Goal: Task Accomplishment & Management: Use online tool/utility

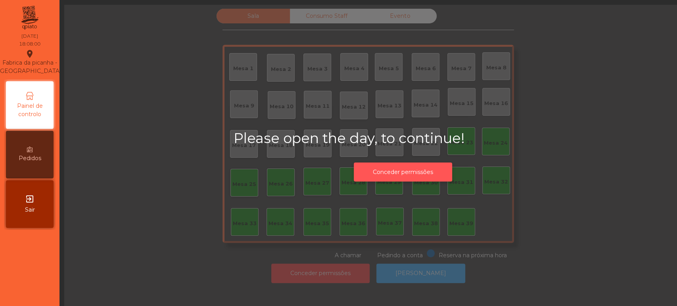
click at [407, 172] on button "Conceder permissões" at bounding box center [403, 172] width 98 height 19
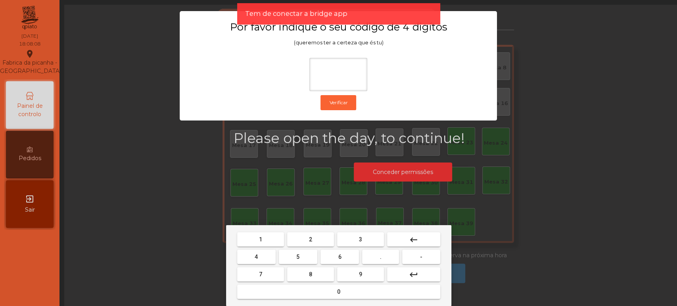
click at [272, 243] on button "1" at bounding box center [260, 239] width 47 height 14
click at [368, 239] on button "3" at bounding box center [360, 239] width 47 height 14
click at [304, 256] on button "5" at bounding box center [298, 257] width 38 height 14
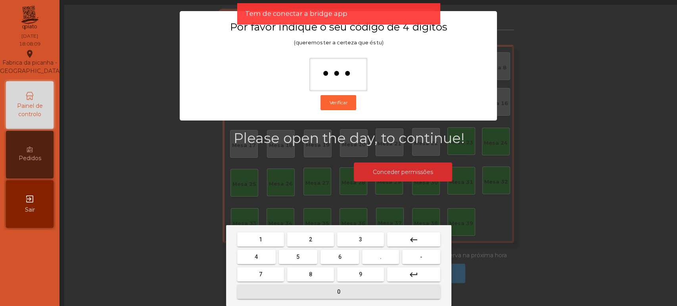
click at [330, 298] on button "0" at bounding box center [338, 292] width 203 height 14
type input "****"
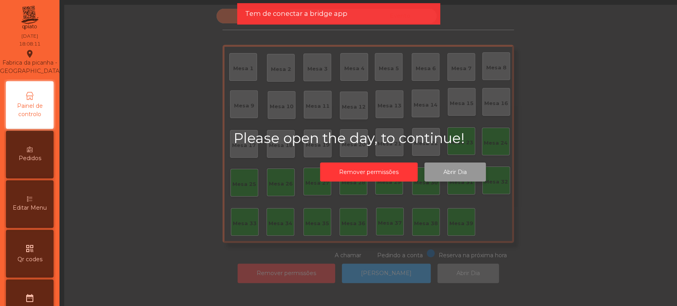
click at [457, 173] on button "Abrir Dia" at bounding box center [454, 172] width 61 height 19
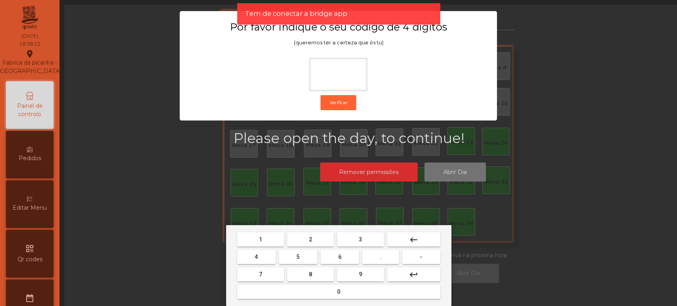
click at [260, 242] on span "1" at bounding box center [260, 239] width 3 height 6
click at [355, 238] on button "3" at bounding box center [360, 239] width 47 height 14
click at [303, 258] on button "5" at bounding box center [298, 257] width 38 height 14
click at [327, 293] on button "0" at bounding box center [338, 292] width 203 height 14
type input "****"
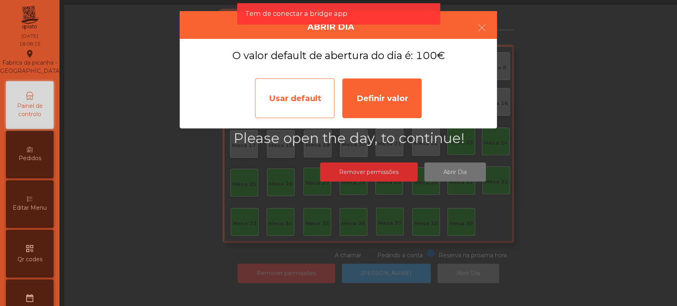
click at [303, 97] on div "Usar default" at bounding box center [294, 98] width 79 height 40
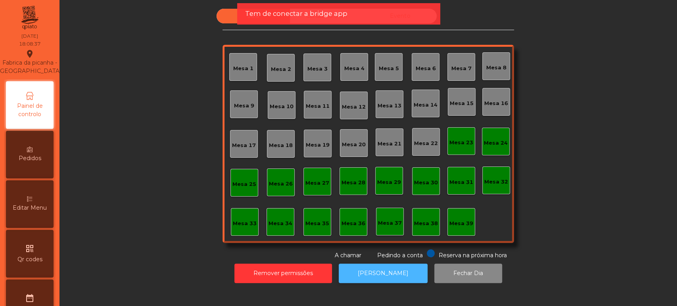
click at [369, 273] on button "[PERSON_NAME]" at bounding box center [382, 273] width 89 height 19
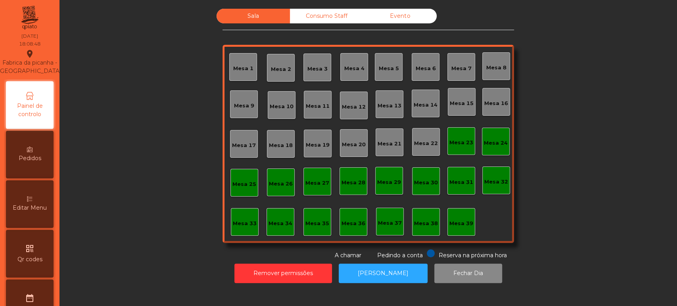
click at [387, 221] on div "Mesa 37" at bounding box center [390, 223] width 24 height 8
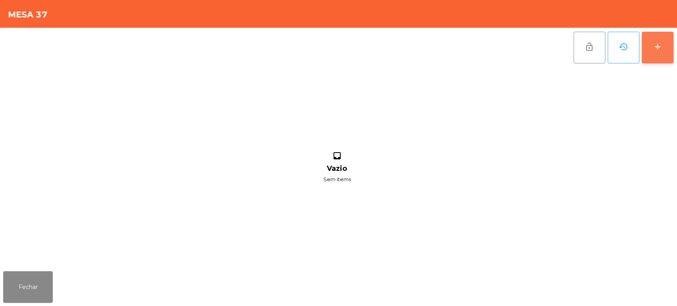
click at [656, 47] on div "add" at bounding box center [657, 47] width 10 height 10
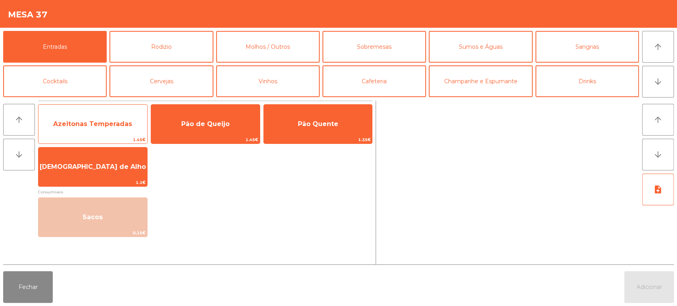
click at [93, 120] on span "Azeitonas Temperadas" at bounding box center [92, 124] width 79 height 8
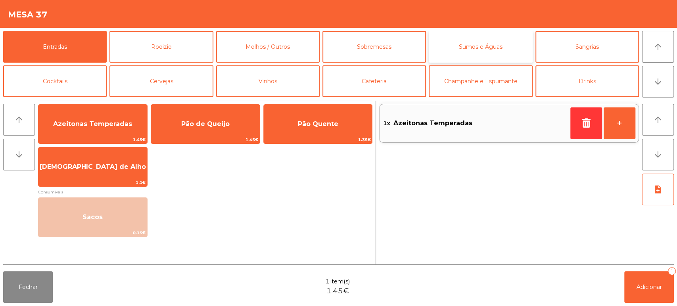
click at [468, 38] on button "Sumos e Águas" at bounding box center [479, 47] width 103 height 32
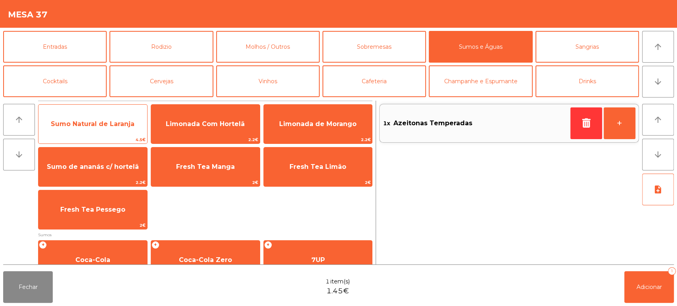
click at [101, 119] on span "Sumo Natural de Laranja" at bounding box center [92, 123] width 109 height 21
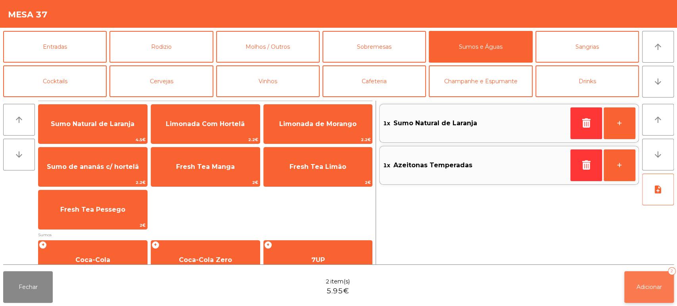
click at [639, 285] on span "Adicionar" at bounding box center [648, 286] width 25 height 7
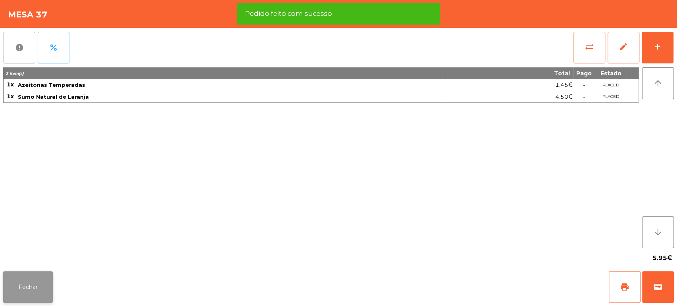
click at [35, 293] on button "Fechar" at bounding box center [28, 287] width 50 height 32
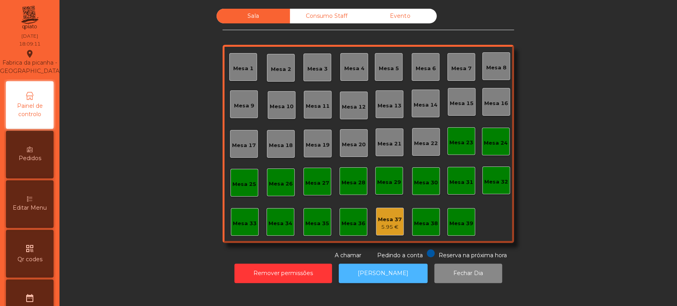
click at [382, 272] on button "[PERSON_NAME]" at bounding box center [382, 273] width 89 height 19
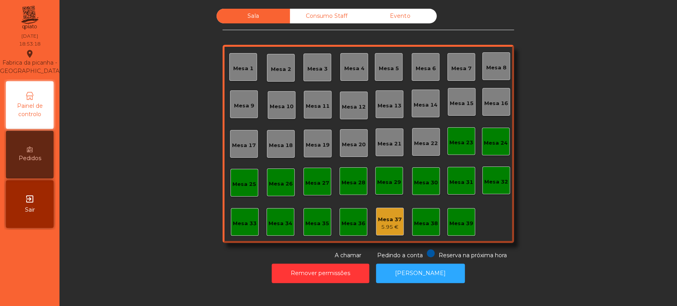
click at [462, 225] on div "Mesa 39" at bounding box center [461, 224] width 24 height 8
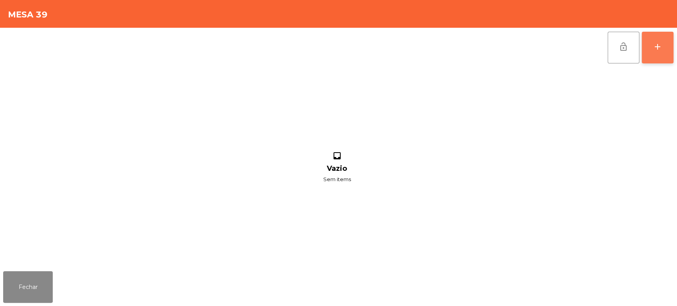
click at [659, 46] on div "add" at bounding box center [657, 47] width 10 height 10
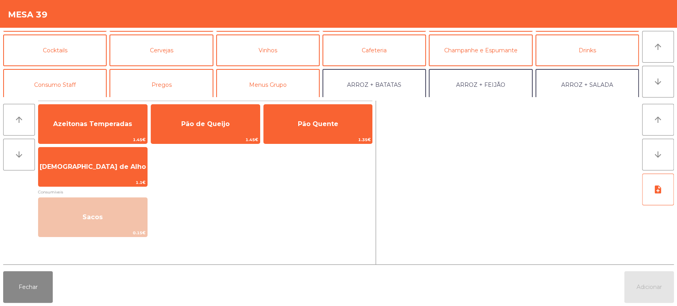
scroll to position [41, 0]
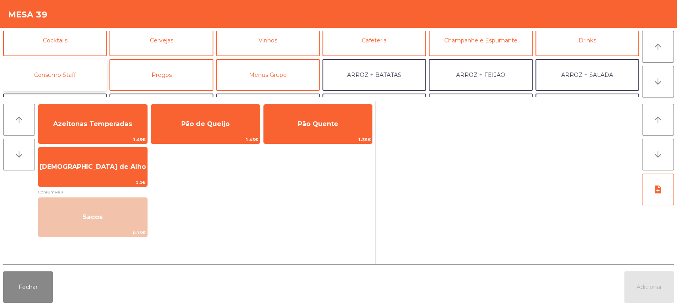
click at [75, 73] on button "Consumo Staff" at bounding box center [54, 75] width 103 height 32
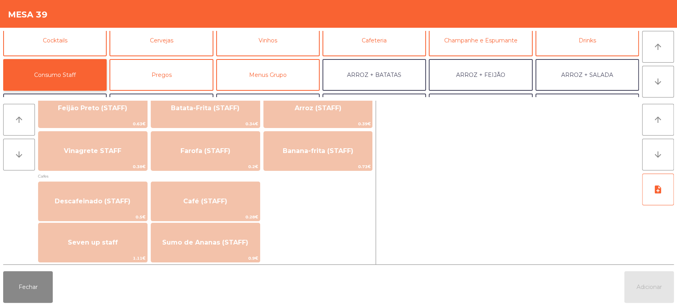
scroll to position [404, 0]
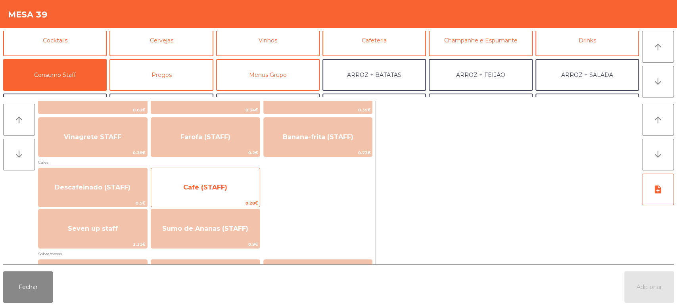
click at [191, 190] on span "Café (STAFF)" at bounding box center [205, 188] width 44 height 8
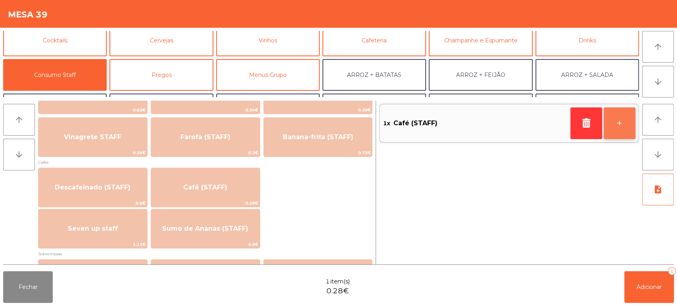
click at [619, 126] on button "+" at bounding box center [619, 123] width 32 height 32
click at [617, 124] on button "+" at bounding box center [619, 123] width 32 height 32
click at [616, 124] on button "+" at bounding box center [619, 123] width 32 height 32
click at [617, 123] on button "+" at bounding box center [619, 123] width 32 height 32
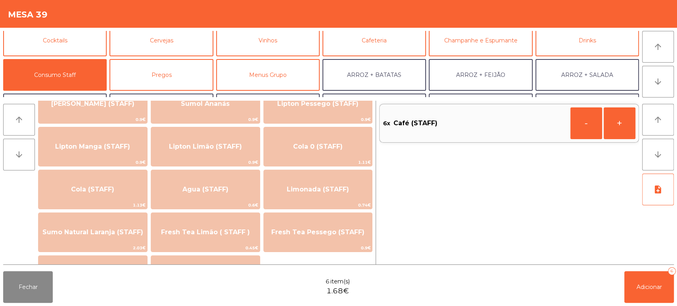
scroll to position [123, 0]
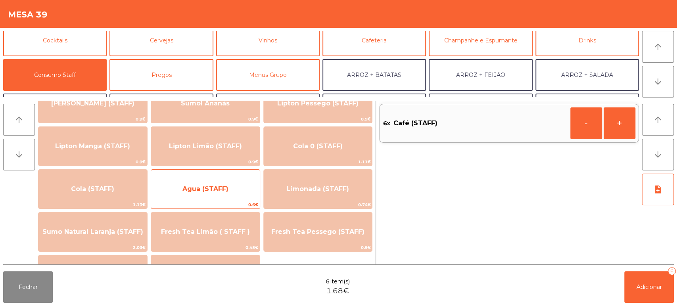
click at [198, 191] on span "Agua (STAFF)" at bounding box center [205, 189] width 46 height 8
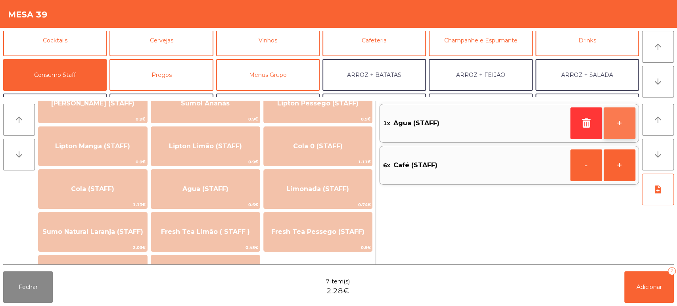
click at [614, 122] on button "+" at bounding box center [619, 123] width 32 height 32
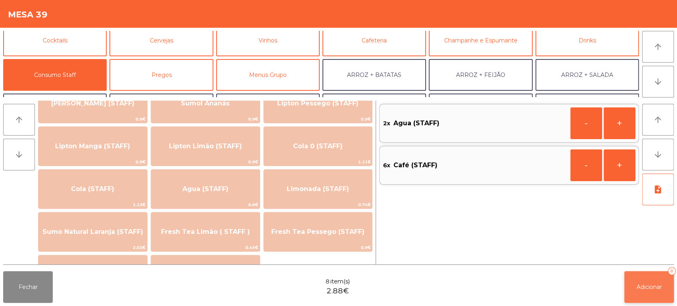
click at [634, 280] on button "Adicionar 8" at bounding box center [649, 287] width 50 height 32
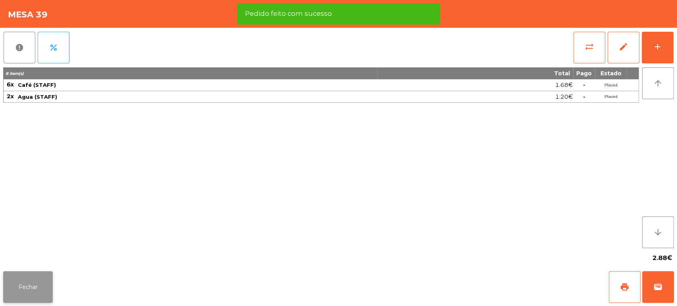
click at [35, 288] on button "Fechar" at bounding box center [28, 287] width 50 height 32
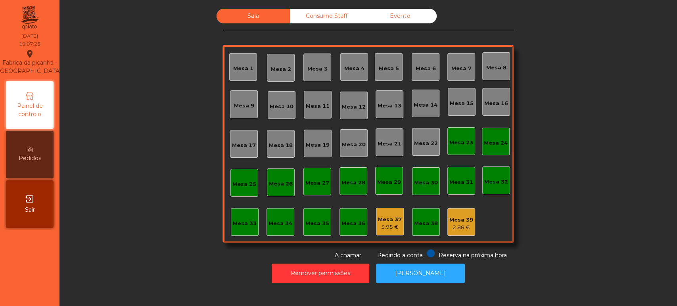
click at [166, 116] on div "Sala Consumo Staff Evento [GEOGRAPHIC_DATA] 3 Mesa 4 [GEOGRAPHIC_DATA] 6 [GEOGR…" at bounding box center [368, 134] width 596 height 251
click at [233, 222] on div "Mesa 33" at bounding box center [245, 224] width 24 height 8
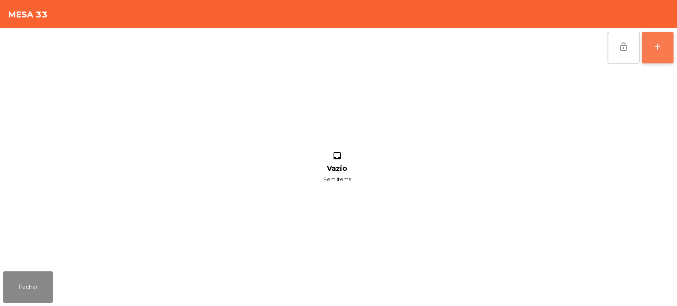
click at [658, 50] on div "add" at bounding box center [657, 47] width 10 height 10
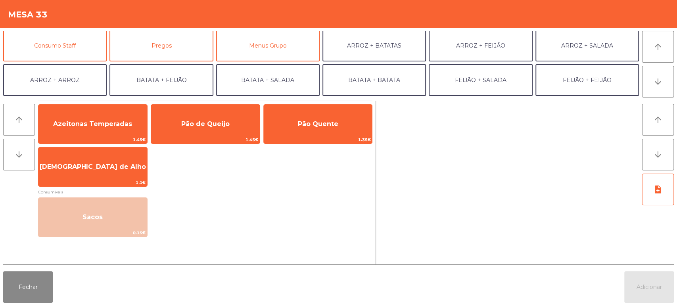
scroll to position [69, 0]
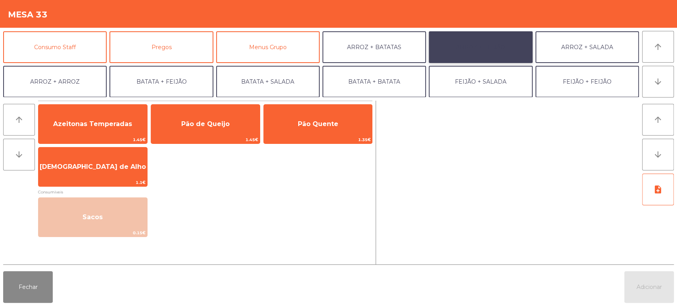
click at [484, 48] on button "ARROZ + FEIJÃO" at bounding box center [479, 47] width 103 height 32
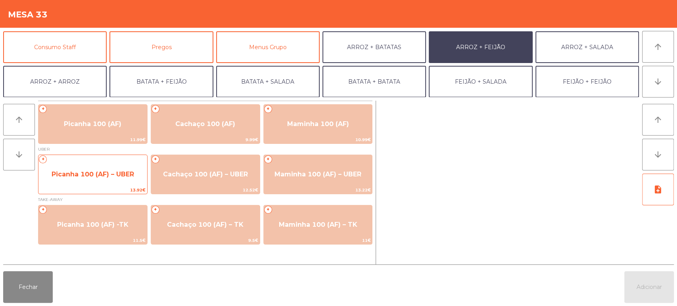
click at [105, 182] on span "Picanha 100 (AF) – UBER" at bounding box center [92, 174] width 109 height 21
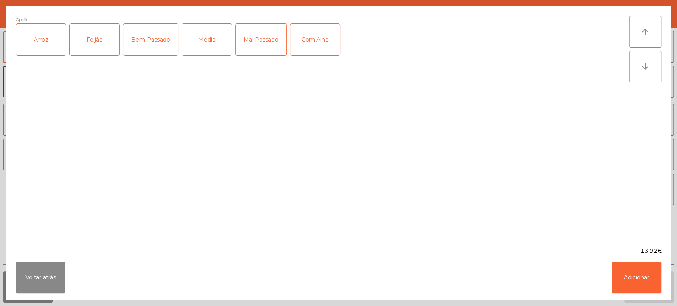
click at [44, 48] on div "Arroz" at bounding box center [41, 40] width 50 height 32
click at [95, 41] on div "Feijão" at bounding box center [95, 40] width 50 height 32
click at [256, 39] on div "Mal Passado" at bounding box center [260, 40] width 51 height 32
click at [623, 277] on button "Adicionar" at bounding box center [636, 278] width 50 height 32
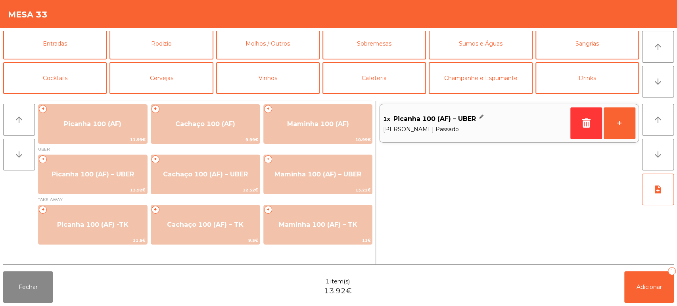
scroll to position [0, 0]
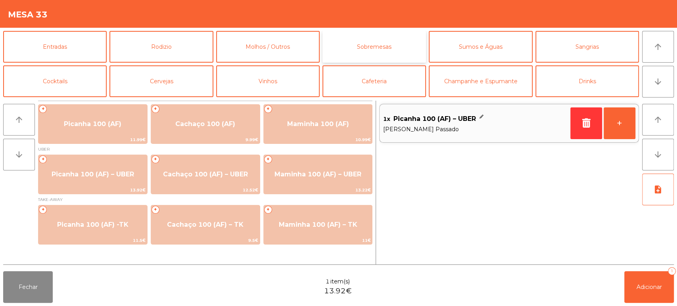
click at [371, 51] on button "Sobremesas" at bounding box center [373, 47] width 103 height 32
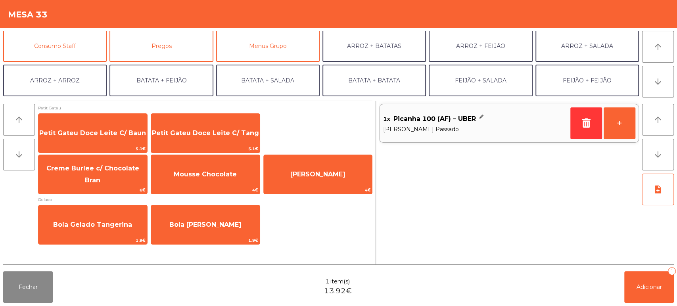
scroll to position [103, 0]
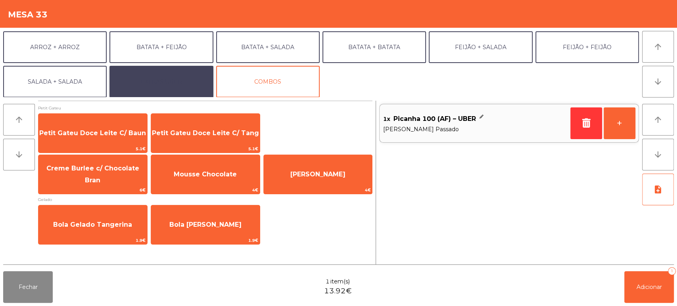
click at [155, 87] on button "EXTRAS UBER" at bounding box center [160, 82] width 103 height 32
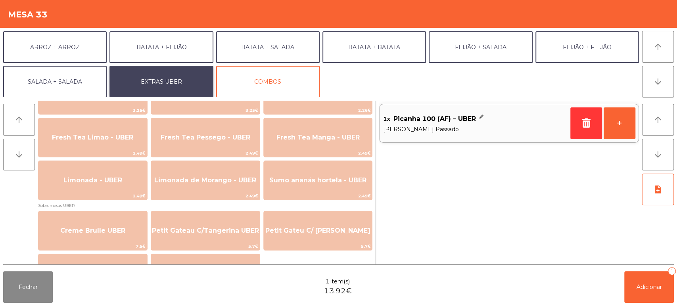
scroll to position [267, 0]
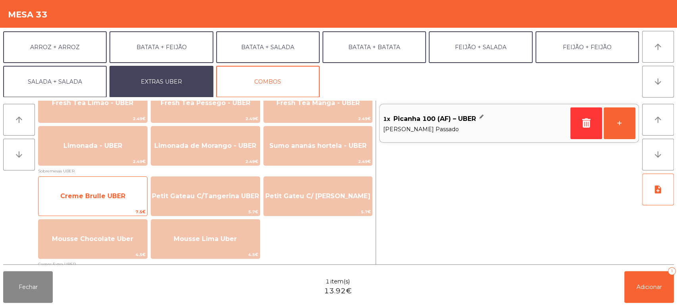
click at [113, 195] on span "Creme Brulle UBER" at bounding box center [92, 196] width 65 height 8
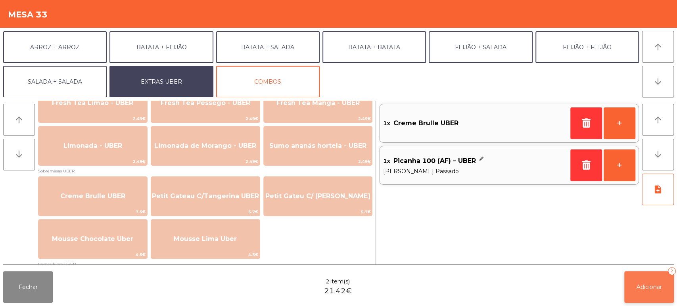
click at [653, 291] on button "Adicionar 2" at bounding box center [649, 287] width 50 height 32
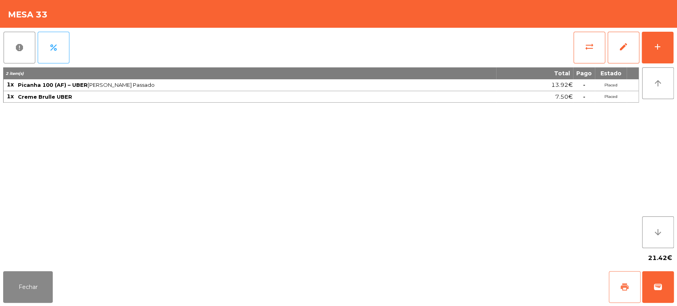
click at [618, 288] on button "print" at bounding box center [624, 287] width 32 height 32
click at [667, 285] on button "wallet" at bounding box center [658, 287] width 32 height 32
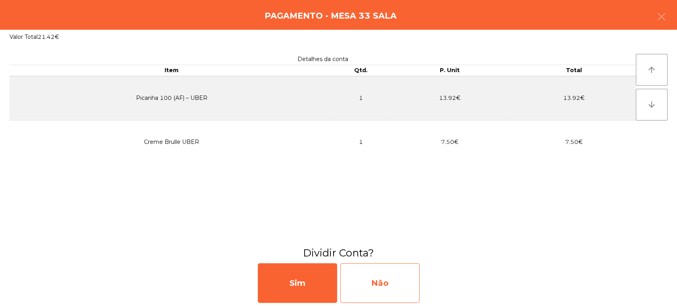
click at [371, 275] on div "Não" at bounding box center [379, 283] width 79 height 40
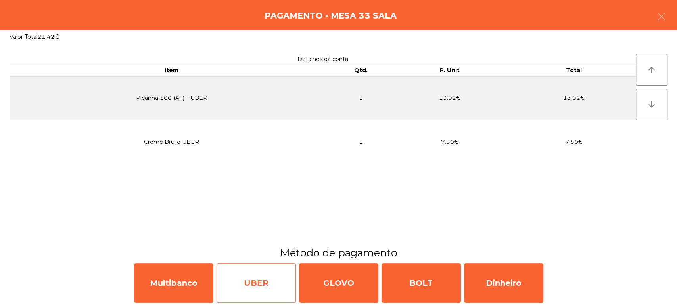
click at [267, 282] on div "UBER" at bounding box center [255, 283] width 79 height 40
select select "**"
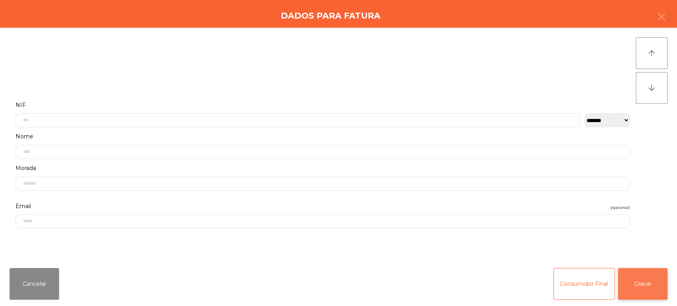
click at [639, 285] on button "Gravar" at bounding box center [643, 284] width 50 height 32
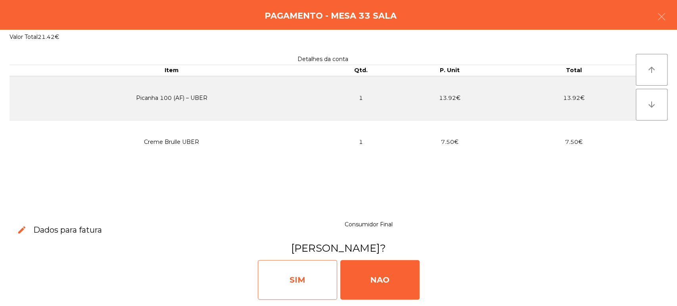
click at [293, 273] on div "SIM" at bounding box center [297, 280] width 79 height 40
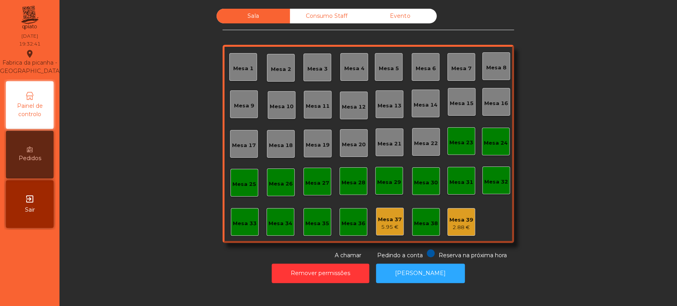
click at [233, 222] on div "Mesa 33" at bounding box center [245, 224] width 24 height 8
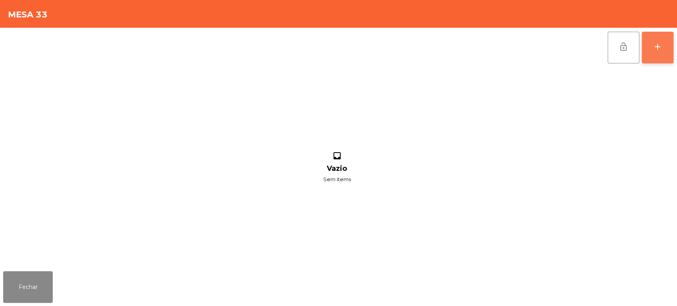
click at [650, 52] on button "add" at bounding box center [657, 48] width 32 height 32
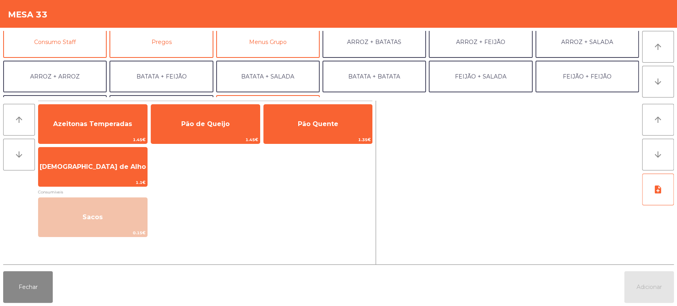
scroll to position [75, 0]
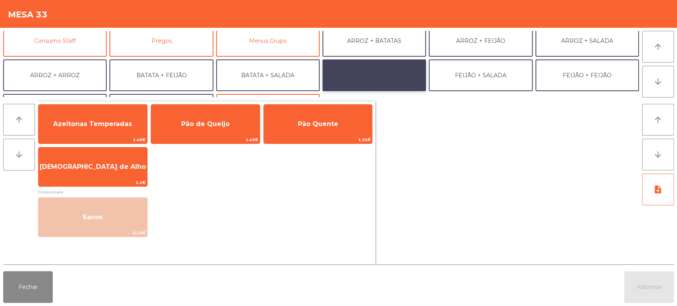
click at [389, 76] on button "BATATA + BATATA" at bounding box center [373, 75] width 103 height 32
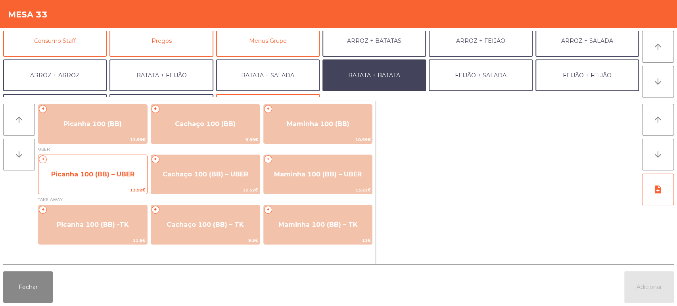
click at [92, 182] on span "Picanha 100 (BB) – UBER" at bounding box center [92, 174] width 109 height 21
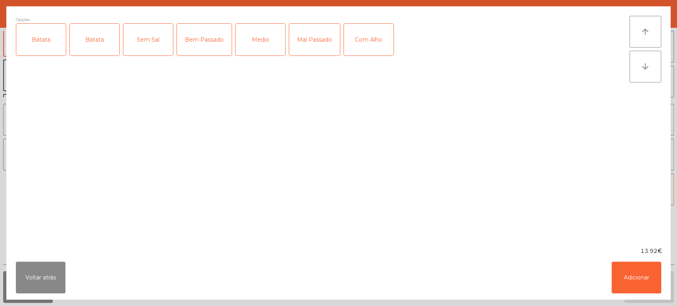
click at [56, 46] on div "Batata" at bounding box center [41, 40] width 50 height 32
click at [317, 44] on div "Mal Passado" at bounding box center [314, 40] width 51 height 32
click at [625, 270] on button "Adicionar" at bounding box center [636, 278] width 50 height 32
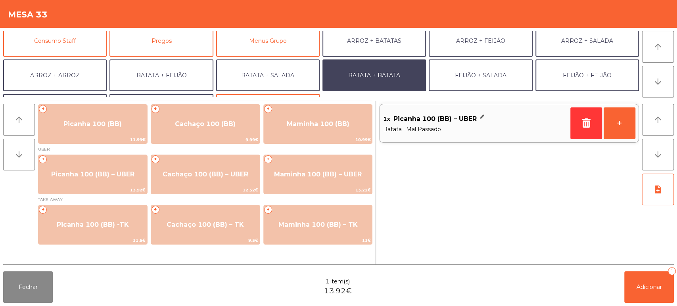
scroll to position [103, 0]
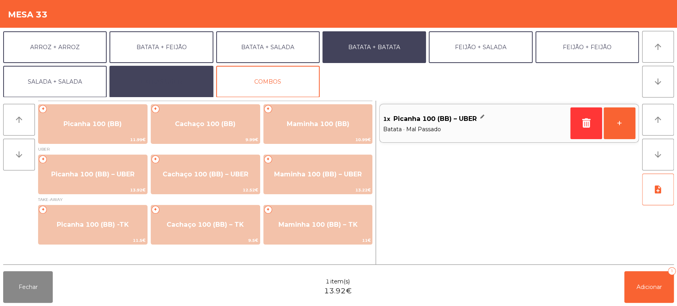
click at [170, 89] on button "EXTRAS UBER" at bounding box center [160, 82] width 103 height 32
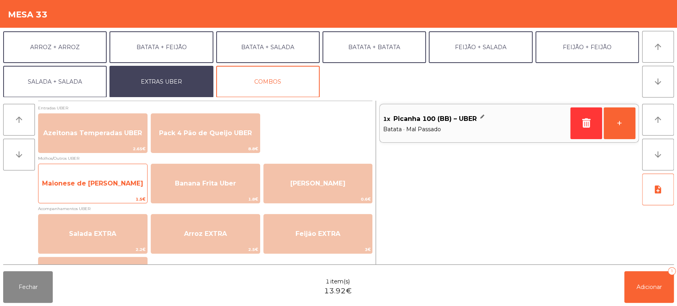
click at [100, 185] on span "Maionese de [PERSON_NAME]" at bounding box center [92, 184] width 101 height 8
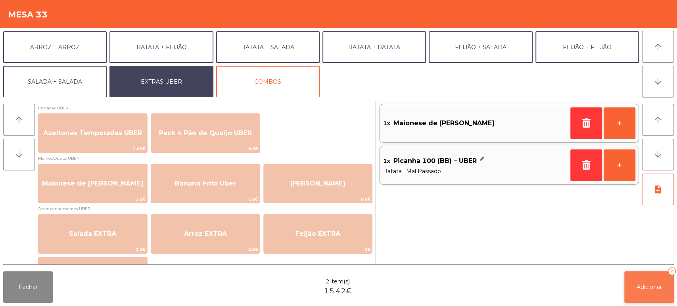
click at [640, 292] on button "Adicionar 2" at bounding box center [649, 287] width 50 height 32
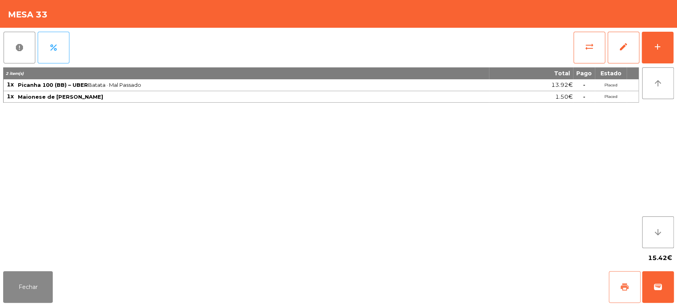
click at [620, 283] on span "print" at bounding box center [625, 287] width 10 height 10
click at [661, 287] on span "wallet" at bounding box center [658, 287] width 10 height 10
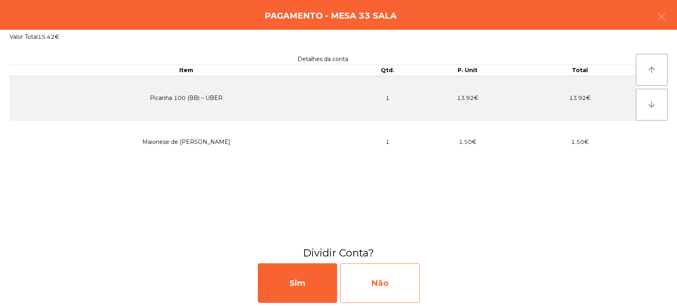
click at [368, 287] on div "Não" at bounding box center [379, 283] width 79 height 40
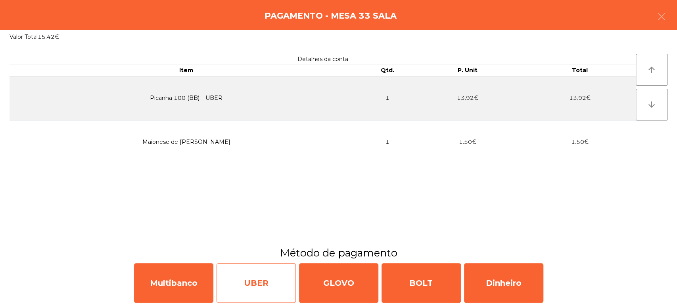
click at [260, 283] on div "UBER" at bounding box center [255, 283] width 79 height 40
select select "**"
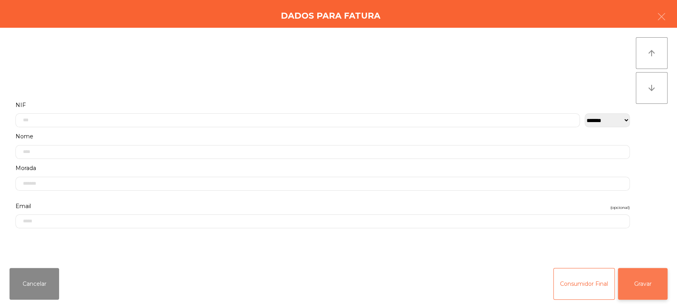
click at [642, 285] on button "Gravar" at bounding box center [643, 284] width 50 height 32
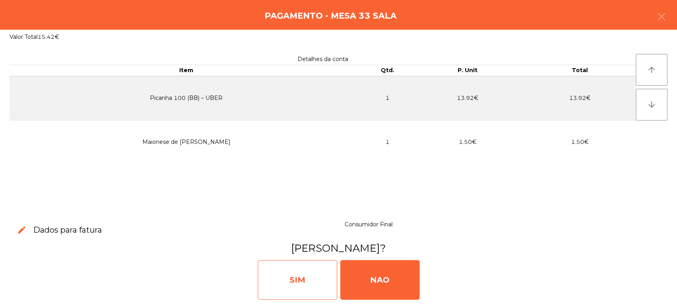
click at [300, 283] on div "SIM" at bounding box center [297, 280] width 79 height 40
